Goal: Transaction & Acquisition: Purchase product/service

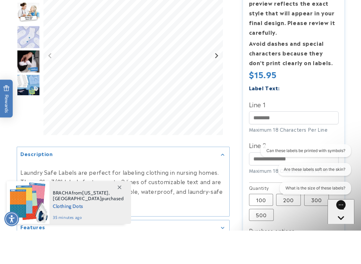
click at [33, 36] on img "Go to slide 2" at bounding box center [28, 46] width 23 height 21
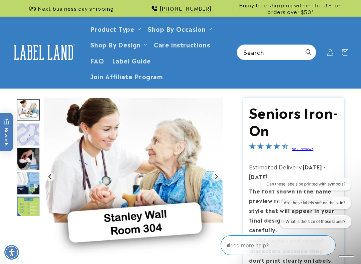
click at [36, 137] on img "Go to slide 3" at bounding box center [28, 134] width 23 height 23
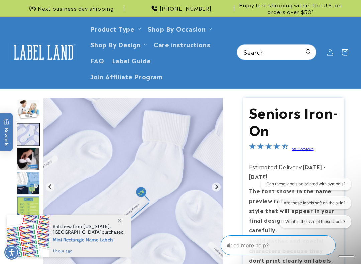
click at [31, 164] on img "Go to slide 4" at bounding box center [28, 158] width 23 height 23
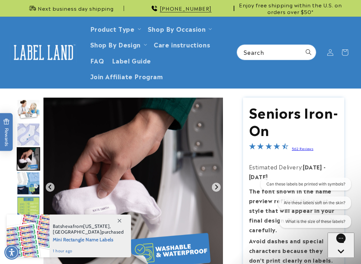
click at [34, 138] on img "Go to slide 3" at bounding box center [28, 134] width 23 height 23
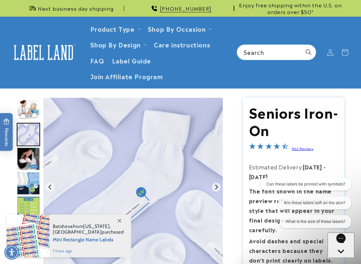
click at [340, 0] on p "Enjoy free shipping within the U.S. on orders over $50*" at bounding box center [290, 8] width 107 height 16
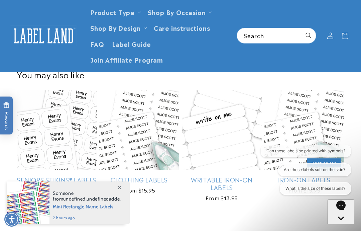
scroll to position [521, 0]
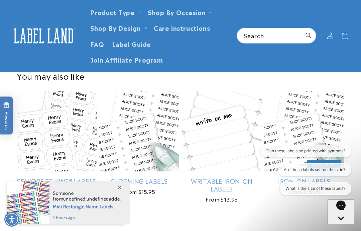
click at [151, 177] on link "Clothing Labels" at bounding box center [139, 181] width 80 height 8
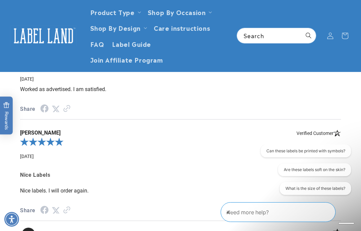
scroll to position [924, 0]
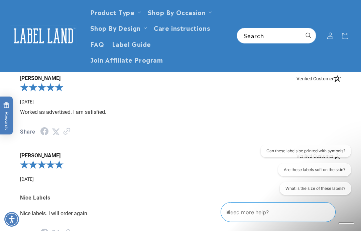
click at [137, 8] on summary "Product Type" at bounding box center [115, 12] width 58 height 16
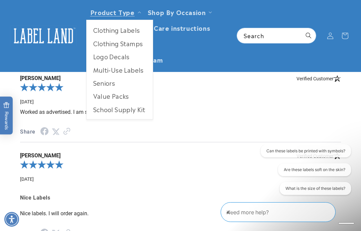
scroll to position [904, 0]
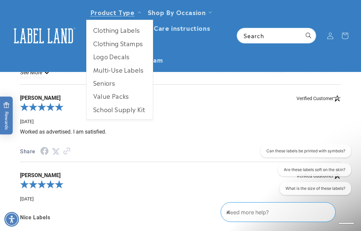
click at [130, 33] on link "Clothing Labels" at bounding box center [120, 29] width 66 height 13
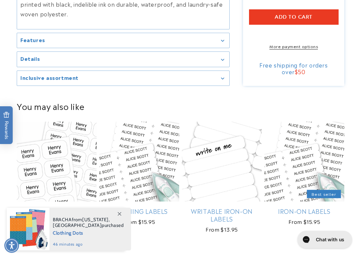
scroll to position [484, 0]
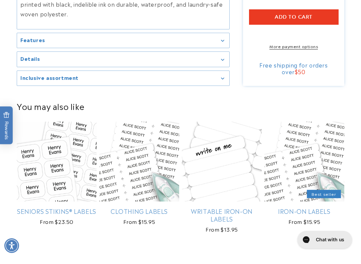
click at [229, 59] on summary "Details" at bounding box center [123, 66] width 212 height 15
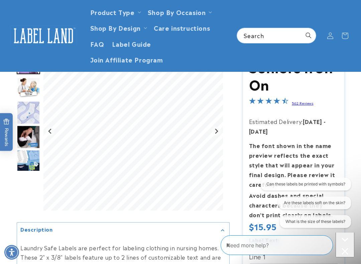
scroll to position [0, 0]
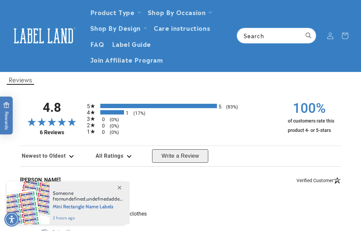
scroll to position [287, 0]
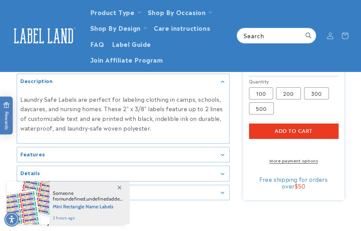
click at [208, 162] on summary "Features" at bounding box center [123, 154] width 212 height 15
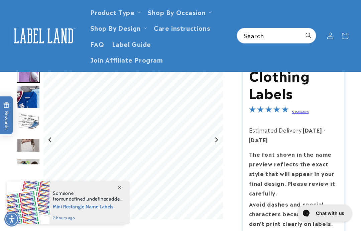
scroll to position [46, 0]
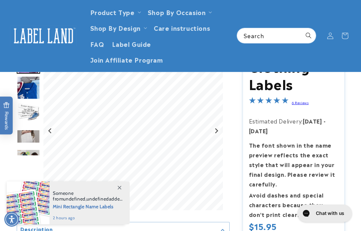
click at [123, 187] on span at bounding box center [119, 187] width 12 height 12
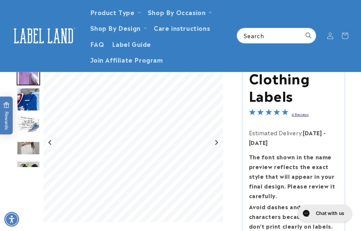
scroll to position [0, 0]
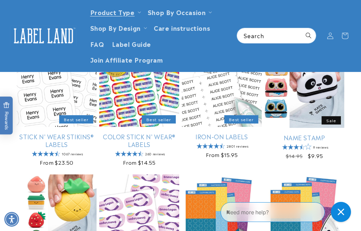
scroll to position [94, 0]
